Goal: Task Accomplishment & Management: Manage account settings

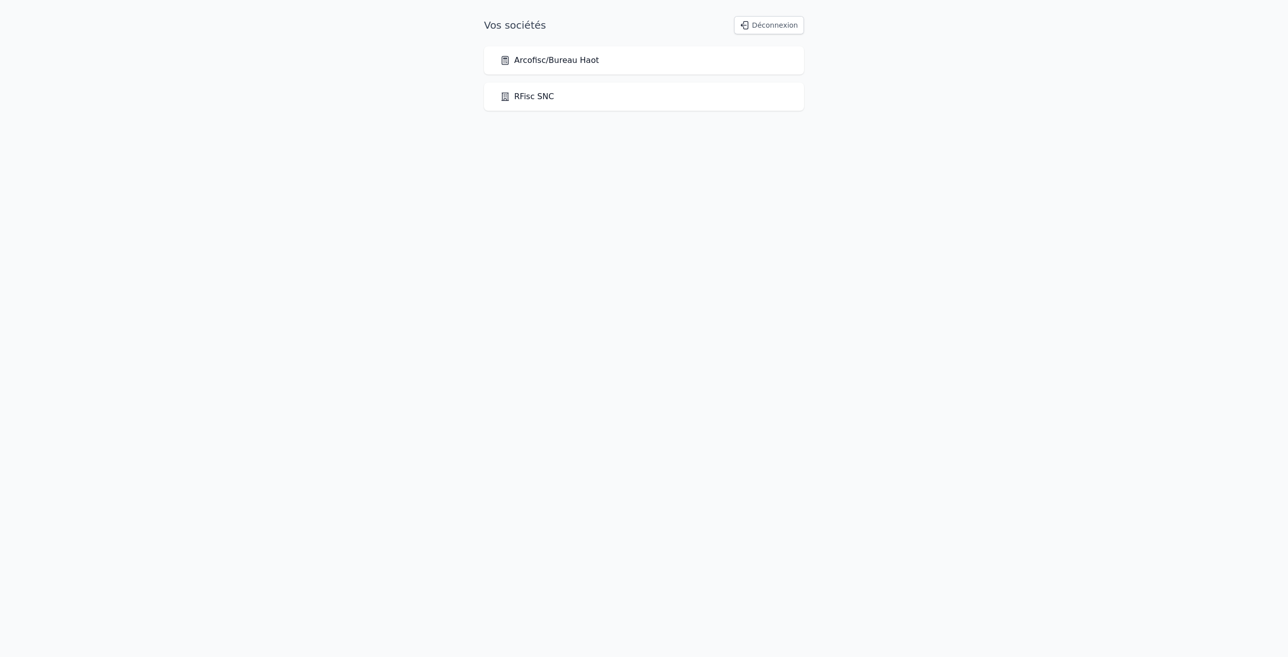
click at [552, 64] on link "Arcofisc/Bureau Haot" at bounding box center [549, 60] width 99 height 12
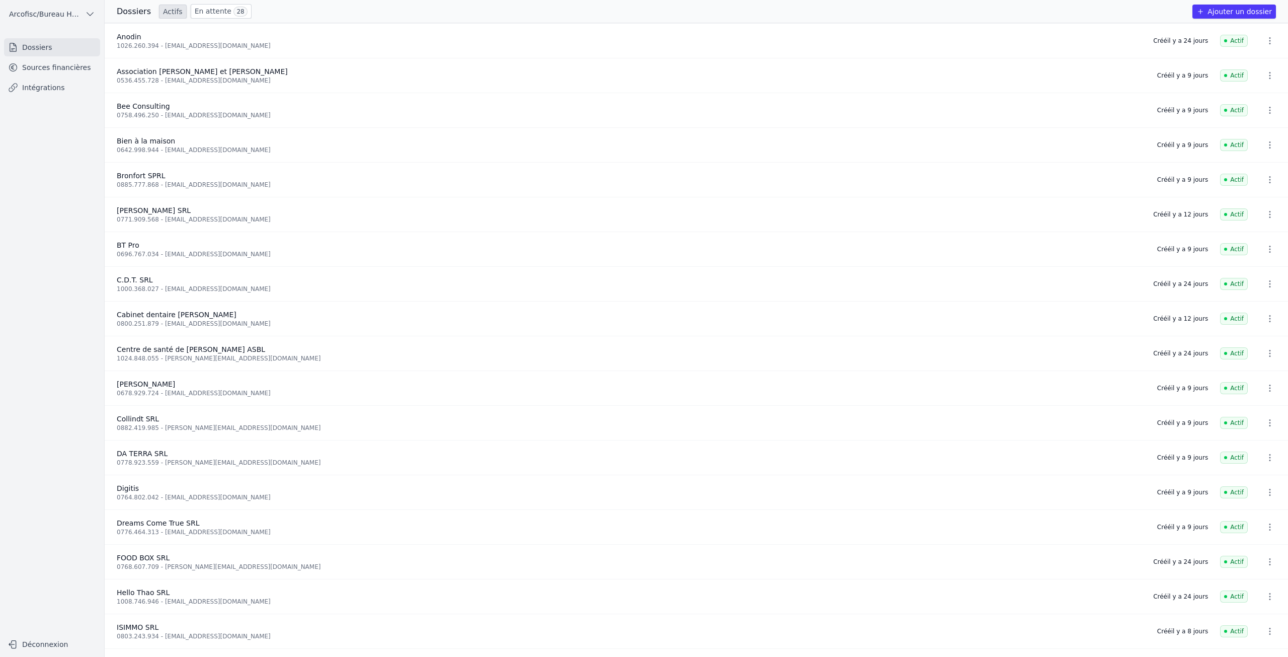
click at [203, 17] on link "En attente 28" at bounding box center [221, 11] width 61 height 15
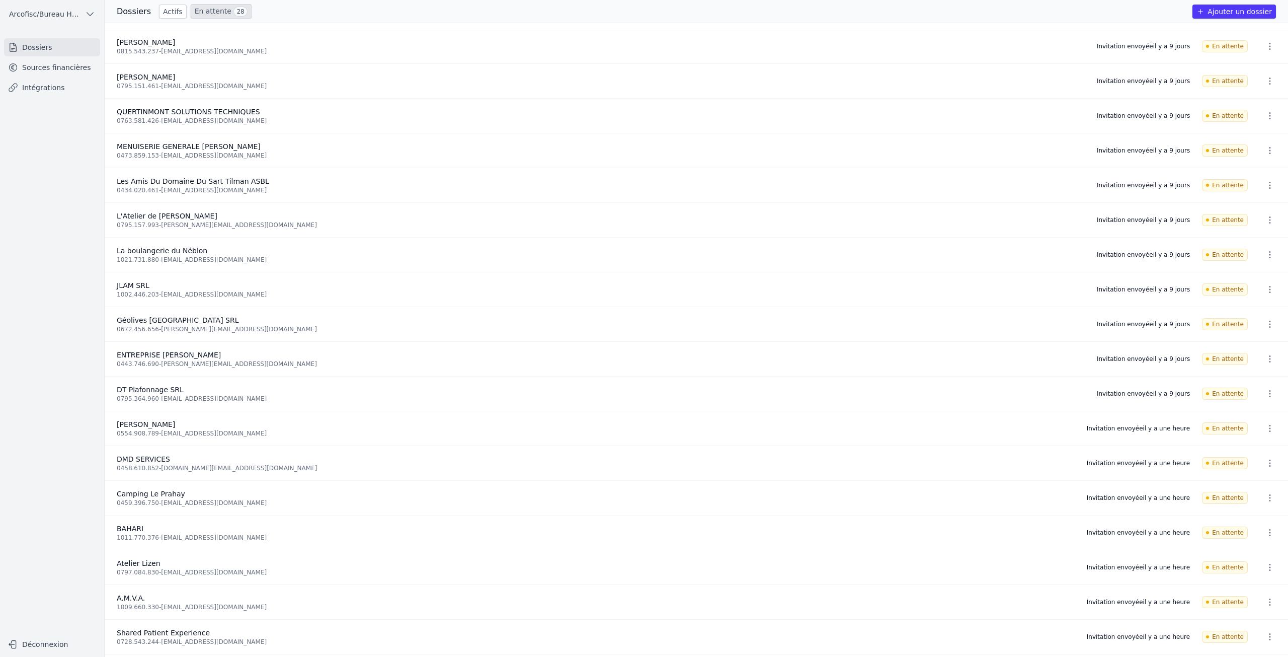
scroll to position [151, 0]
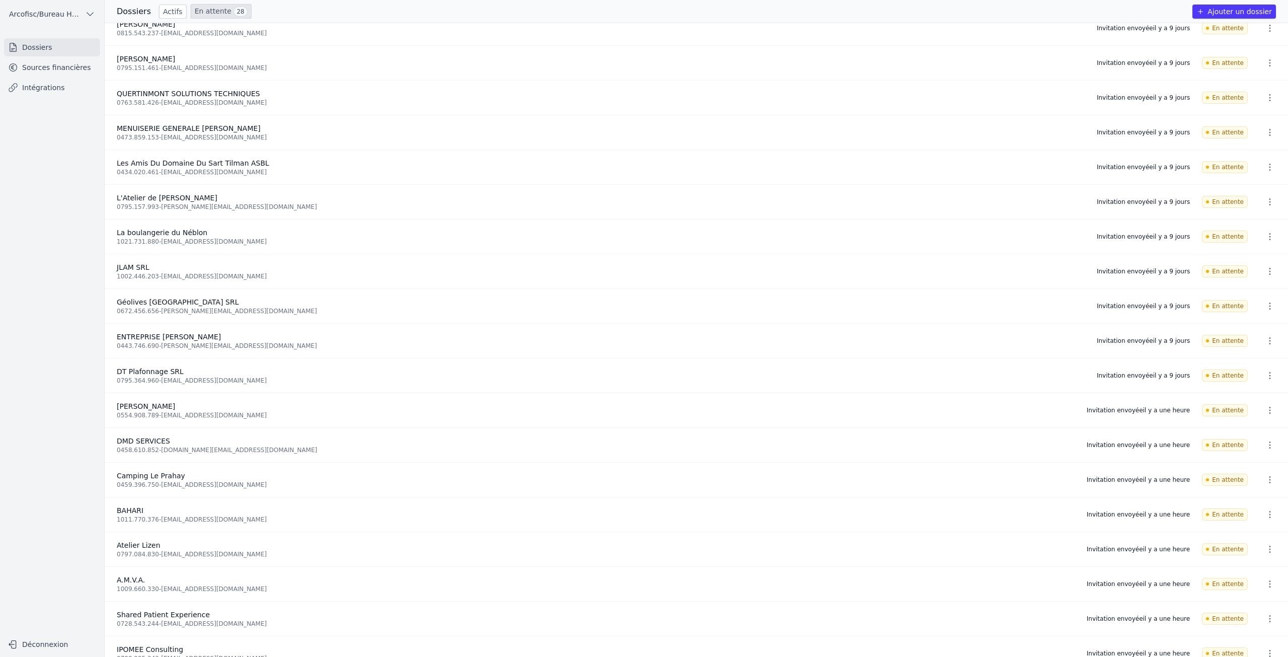
click at [1265, 166] on icon "button" at bounding box center [1270, 167] width 10 height 10
click at [1259, 189] on button "Ré-inviter" at bounding box center [1250, 189] width 63 height 21
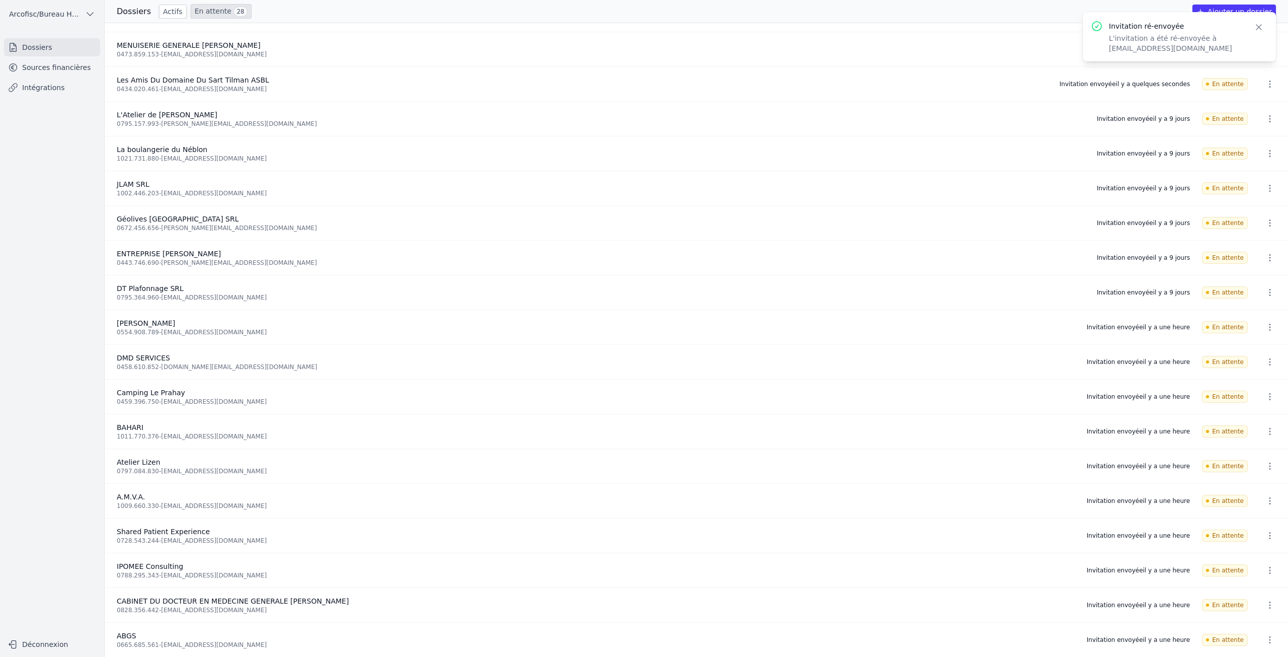
scroll to position [252, 0]
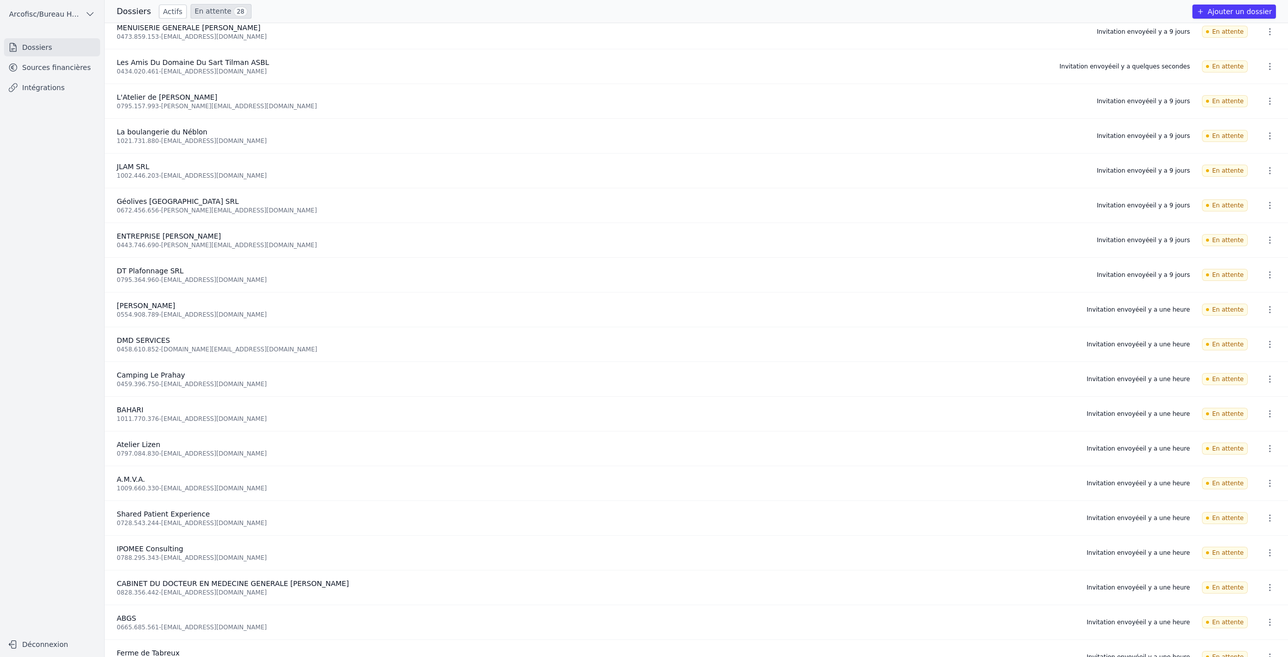
click at [257, 216] on li "Géolives [GEOGRAPHIC_DATA] SRL 0672.456.656 - [PERSON_NAME][EMAIL_ADDRESS][DOMA…" at bounding box center [696, 205] width 1183 height 35
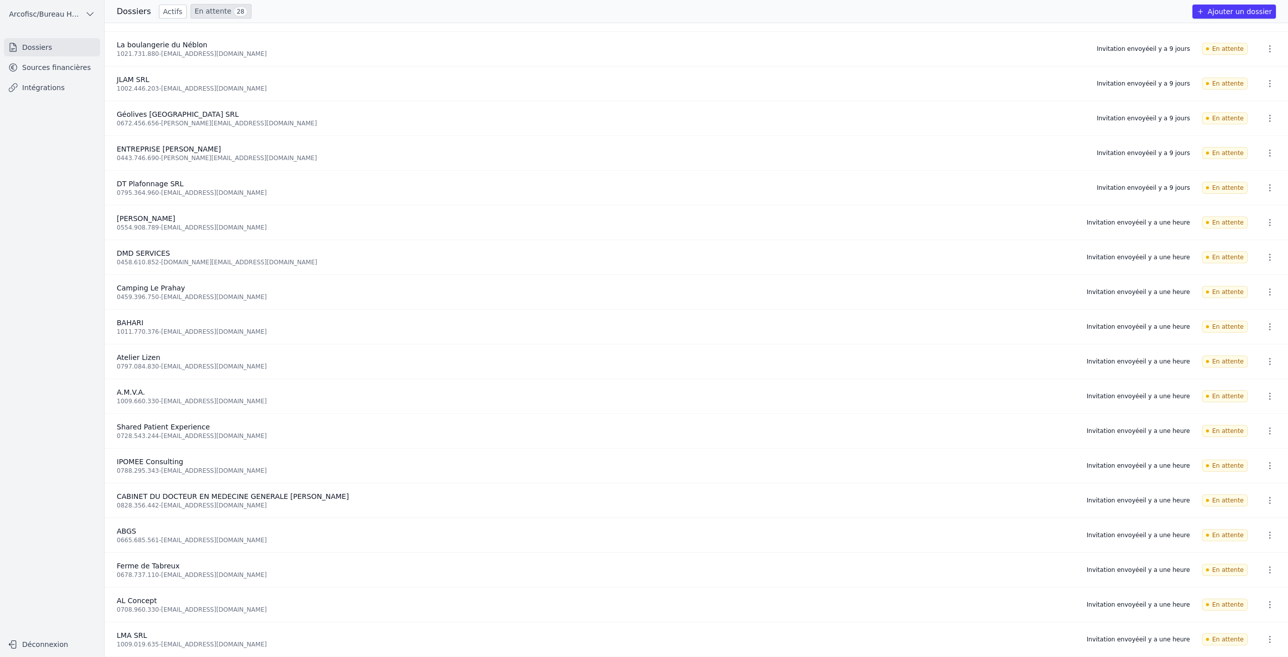
scroll to position [0, 0]
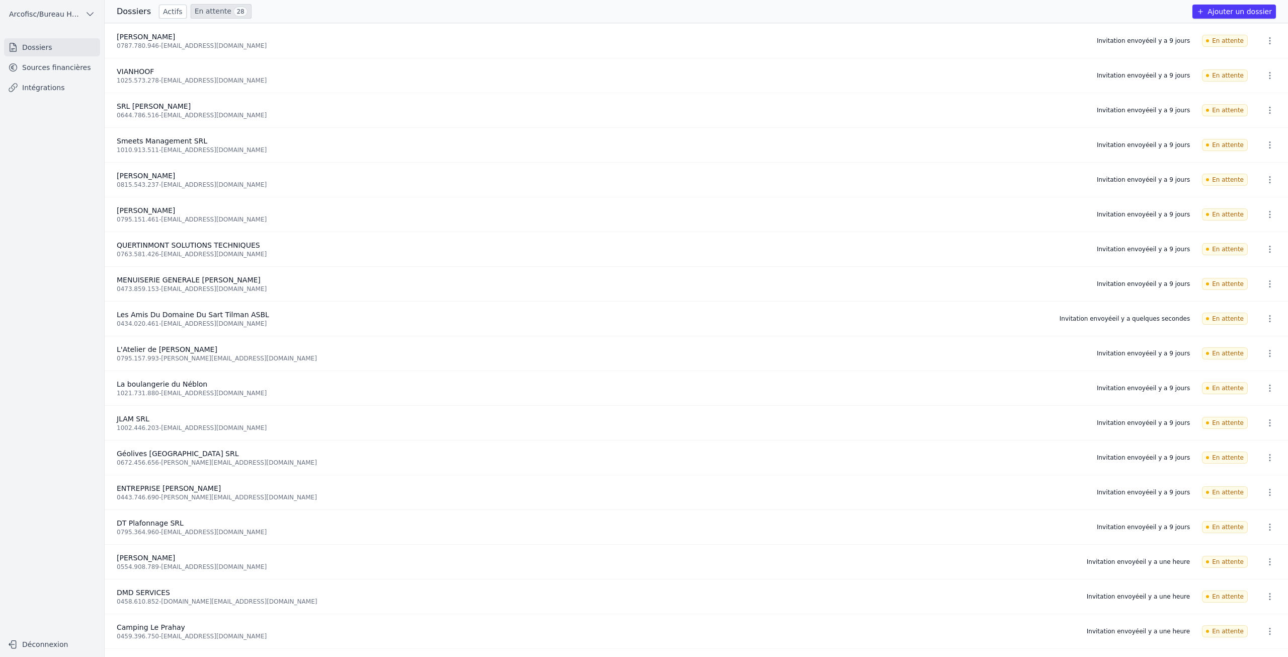
click at [209, 9] on link "En attente 28" at bounding box center [221, 11] width 61 height 15
click at [171, 15] on link "Actifs" at bounding box center [173, 12] width 28 height 14
